Goal: Find specific page/section: Find specific page/section

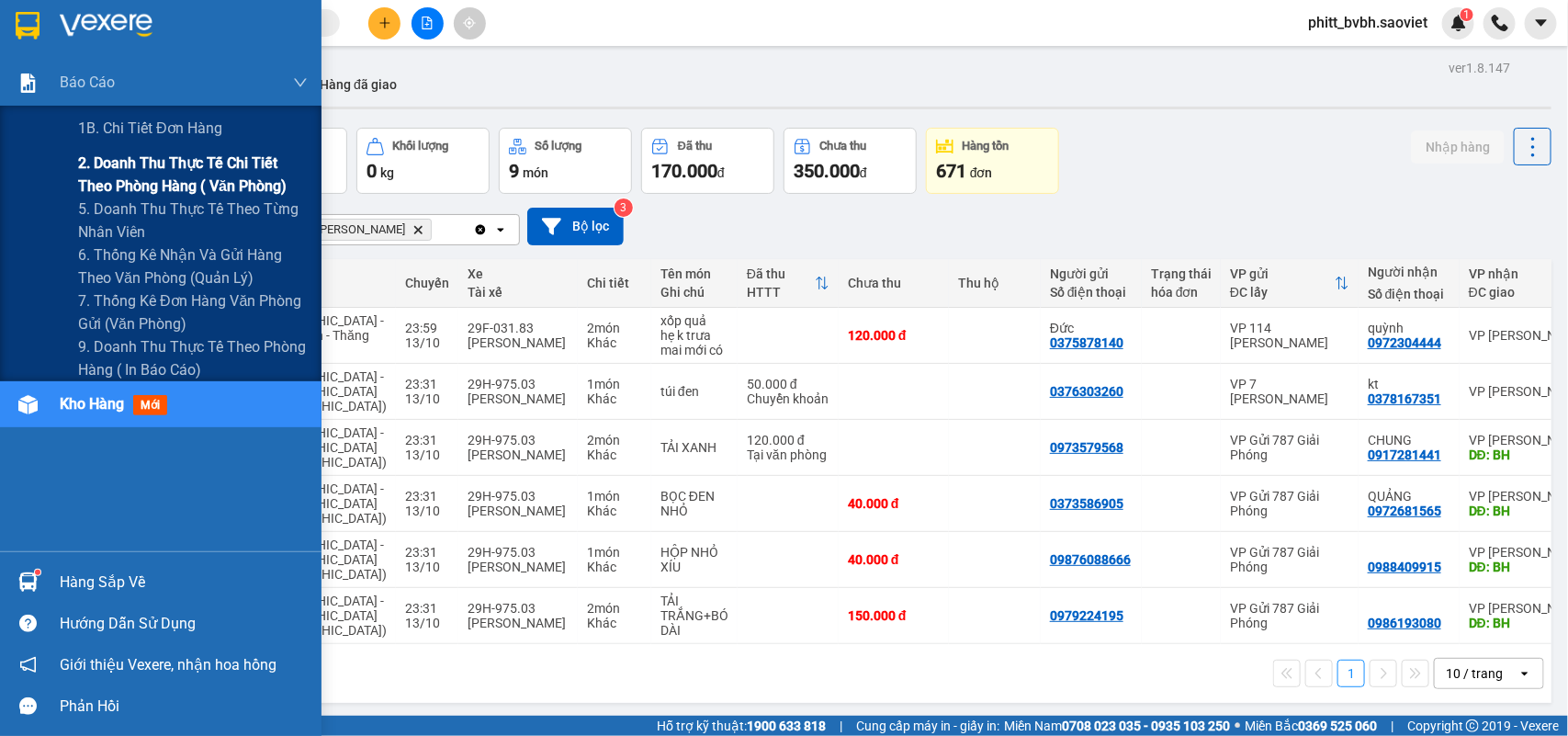
click at [108, 171] on span "2. Doanh thu thực tế chi tiết theo phòng hàng ( văn phòng)" at bounding box center [193, 174] width 230 height 46
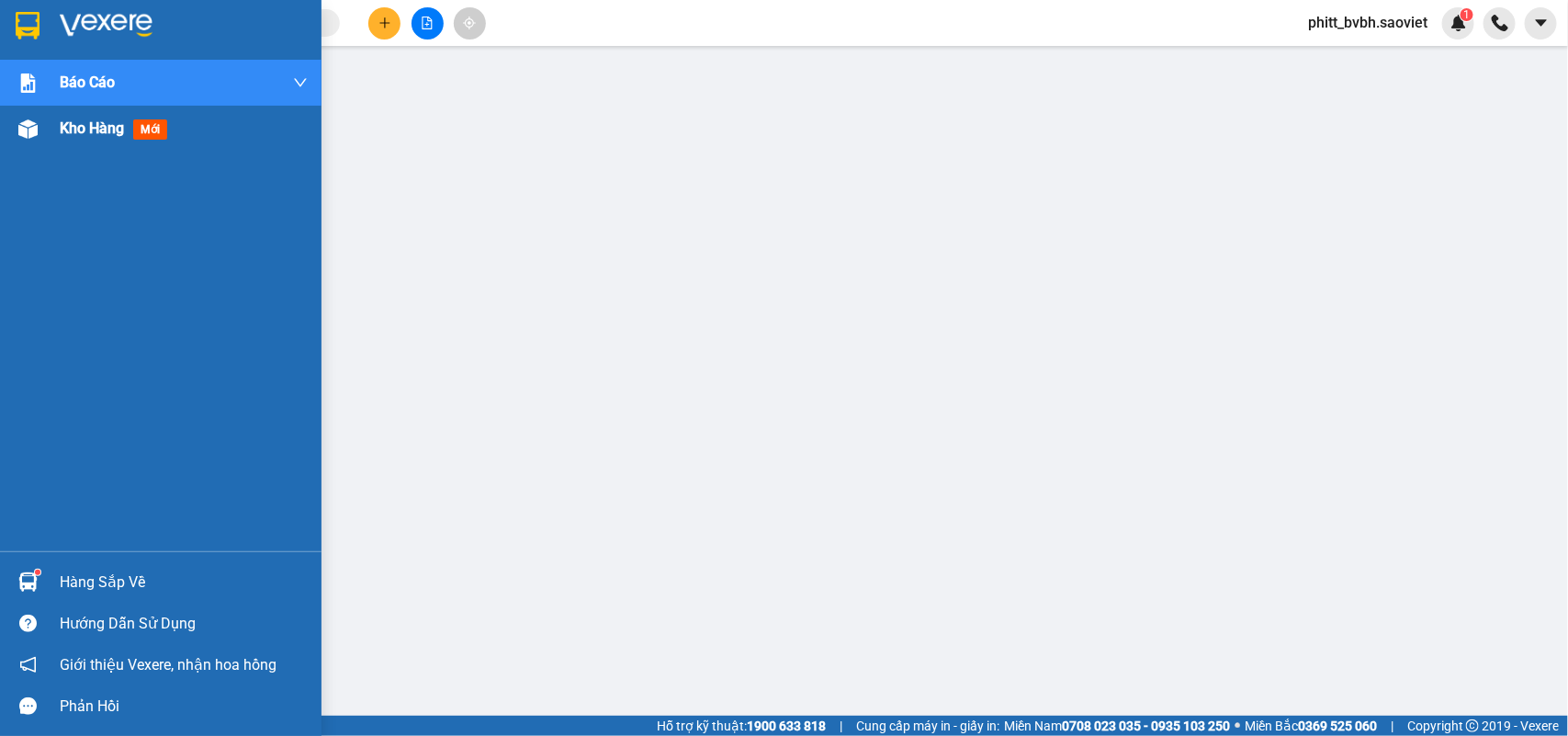
click at [76, 130] on span "Kho hàng" at bounding box center [92, 128] width 65 height 18
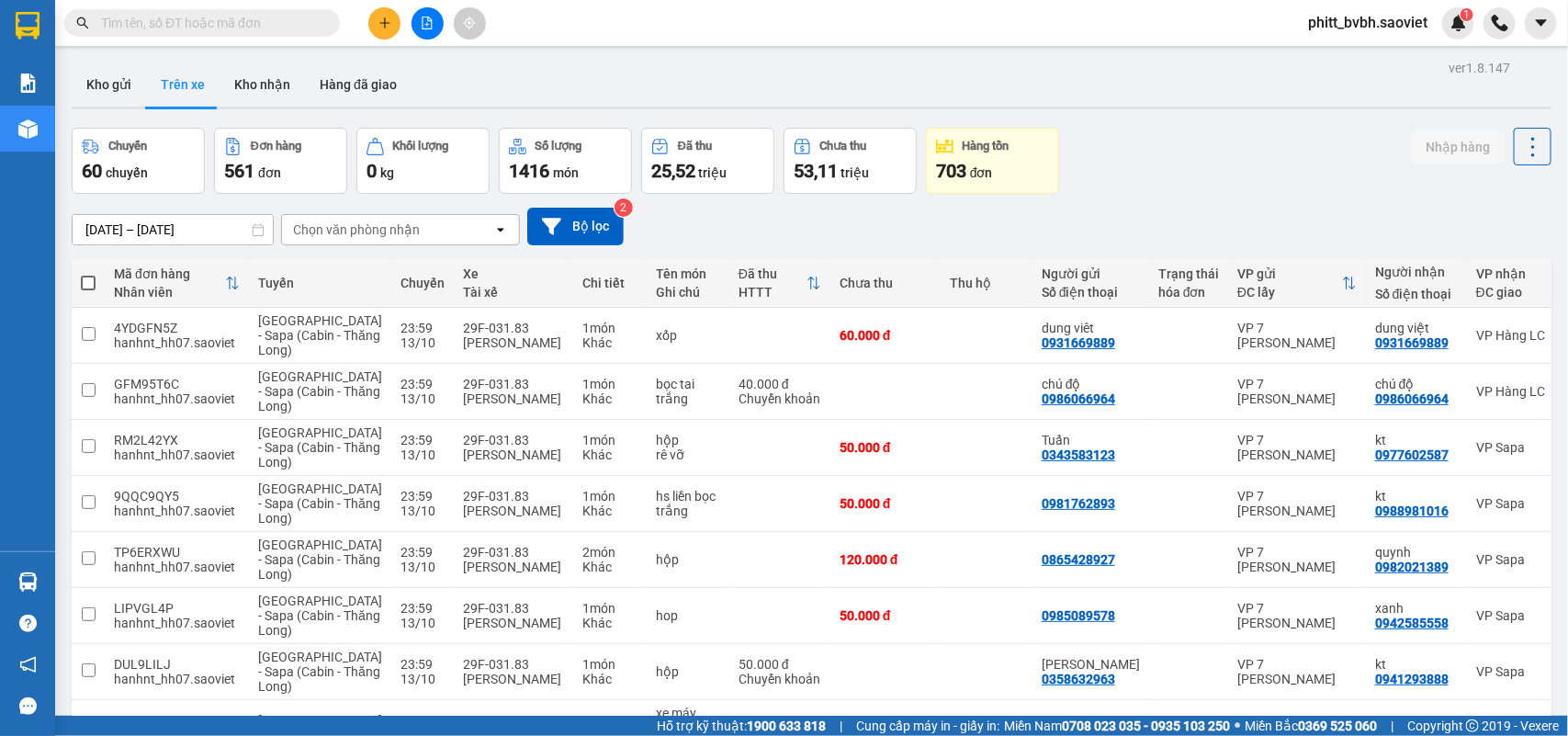
click at [336, 237] on div "Chọn văn phòng nhận" at bounding box center [355, 229] width 126 height 19
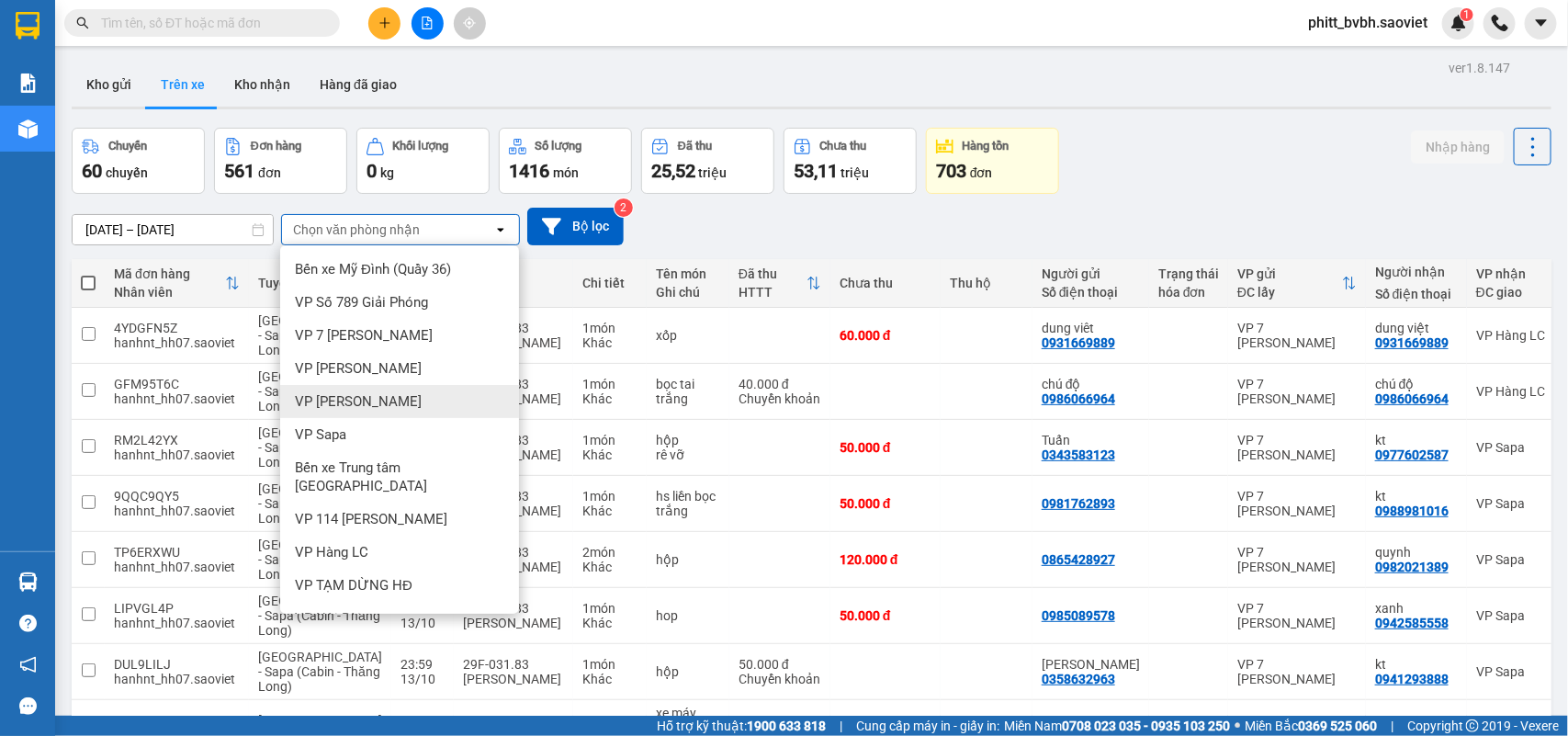
click at [358, 399] on span "VP [PERSON_NAME]" at bounding box center [357, 401] width 126 height 19
